Goal: Browse casually

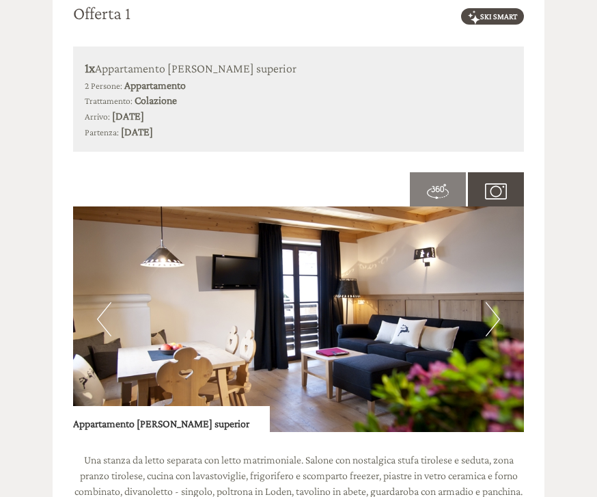
scroll to position [1086, 0]
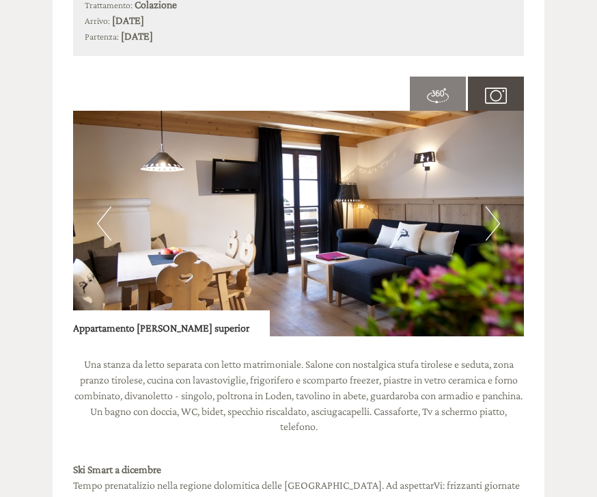
click at [389, 239] on img at bounding box center [298, 223] width 451 height 225
click at [491, 206] on button "Next" at bounding box center [493, 223] width 14 height 34
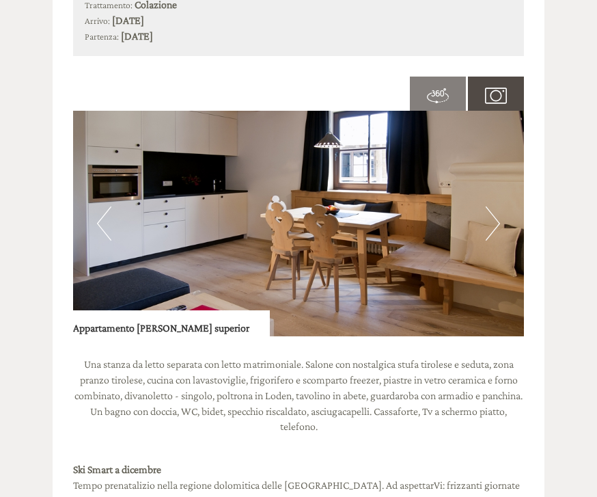
click at [491, 210] on button "Next" at bounding box center [493, 223] width 14 height 34
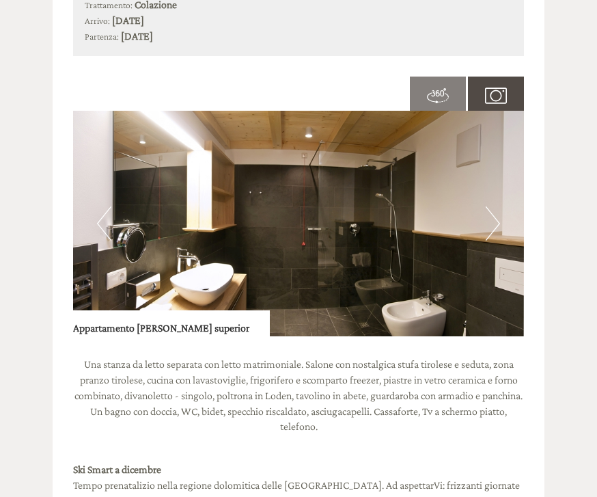
click at [494, 215] on button "Next" at bounding box center [493, 223] width 14 height 34
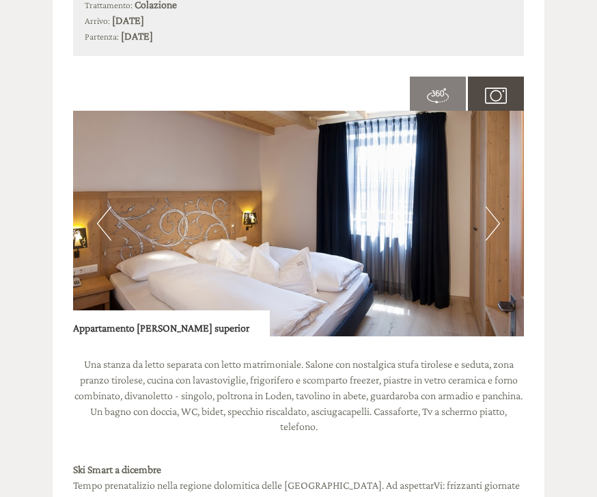
click at [499, 206] on button "Next" at bounding box center [493, 223] width 14 height 34
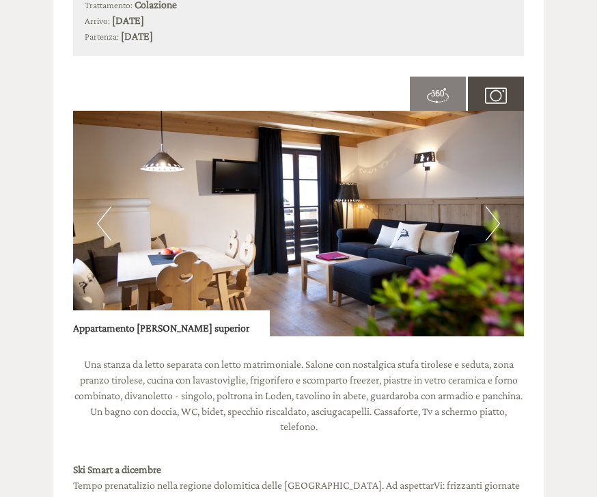
click at [502, 208] on img at bounding box center [298, 223] width 451 height 225
click at [493, 206] on button "Next" at bounding box center [493, 223] width 14 height 34
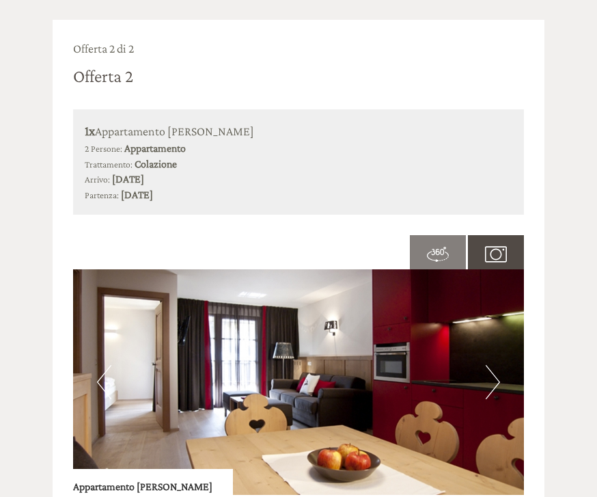
scroll to position [2120, 0]
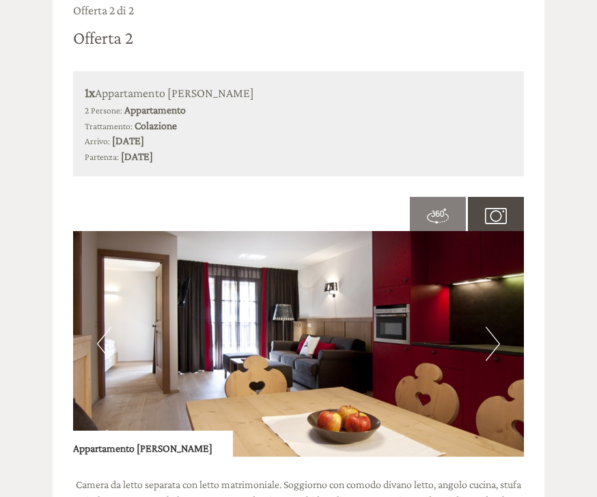
click at [491, 327] on img at bounding box center [298, 344] width 451 height 225
click at [497, 327] on button "Next" at bounding box center [493, 344] width 14 height 34
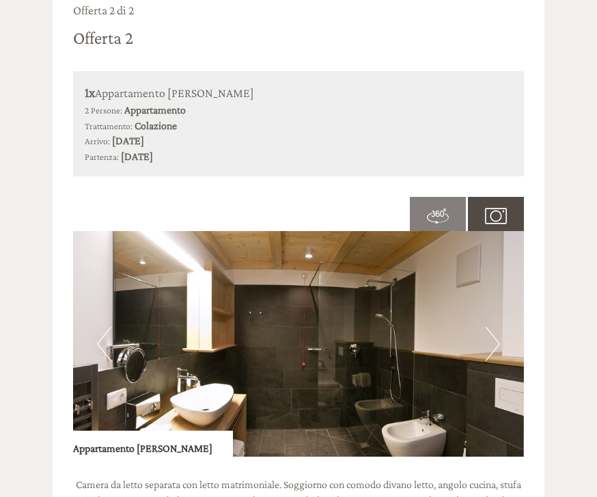
click at [498, 331] on img at bounding box center [298, 343] width 451 height 225
click at [503, 316] on img at bounding box center [298, 343] width 451 height 225
click at [489, 327] on button "Next" at bounding box center [493, 344] width 14 height 34
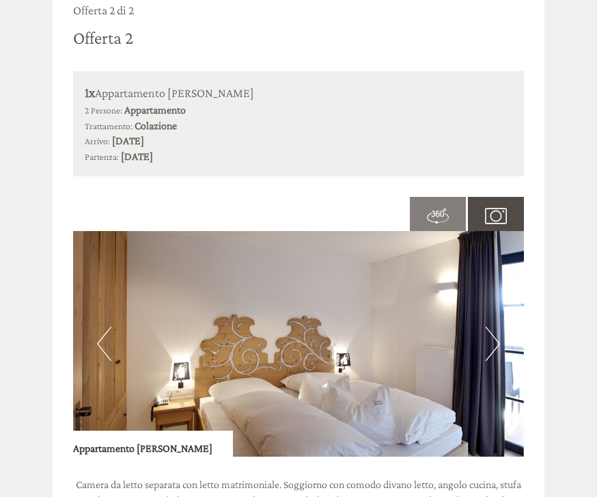
click at [490, 331] on img at bounding box center [298, 343] width 451 height 225
click at [494, 333] on img at bounding box center [298, 343] width 451 height 225
click at [497, 327] on button "Next" at bounding box center [493, 344] width 14 height 34
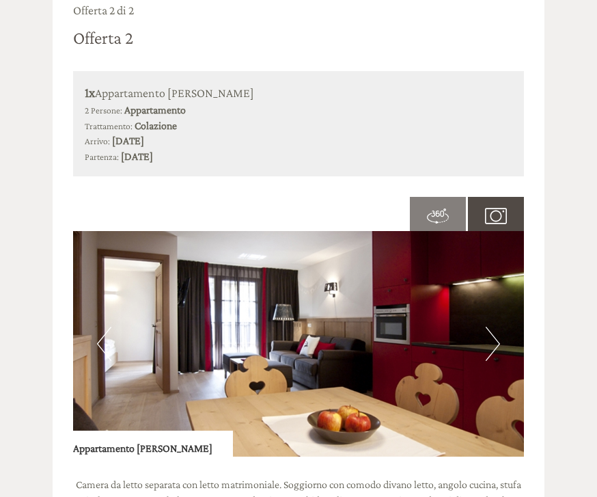
click at [497, 327] on button "Next" at bounding box center [493, 344] width 14 height 34
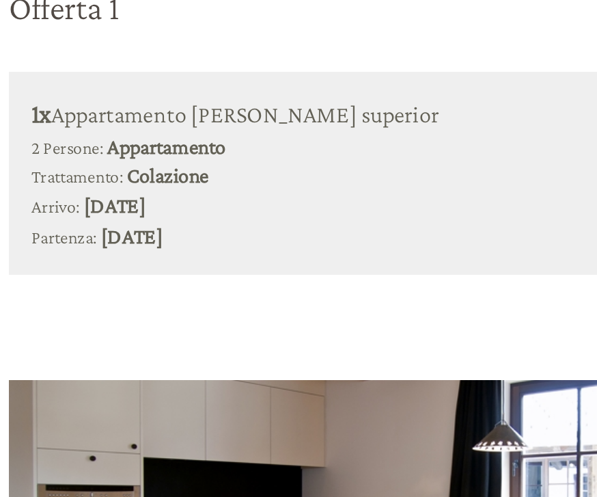
scroll to position [966, 0]
